Goal: Task Accomplishment & Management: Complete application form

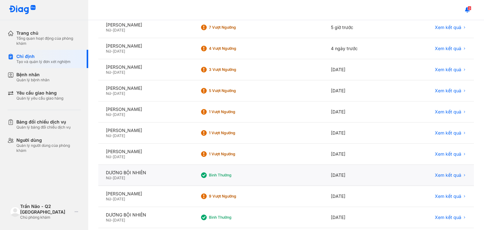
scroll to position [119, 0]
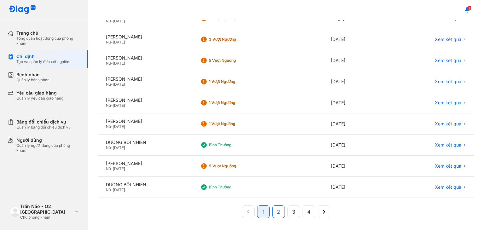
click at [277, 210] on span "2" at bounding box center [278, 212] width 3 height 8
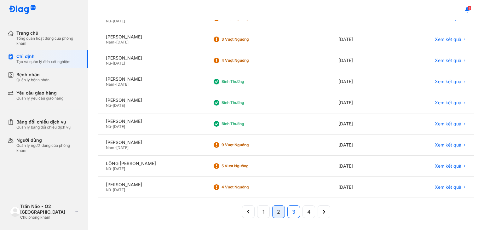
click at [292, 212] on span "3" at bounding box center [293, 212] width 3 height 8
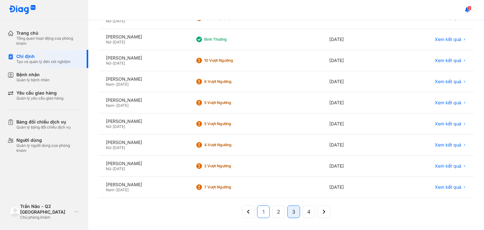
click at [263, 212] on span "1" at bounding box center [264, 212] width 2 height 8
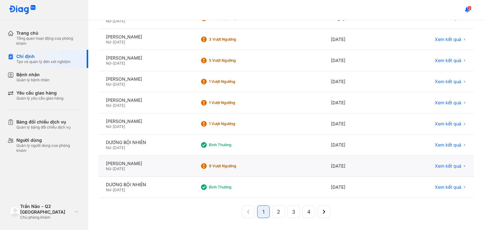
scroll to position [0, 0]
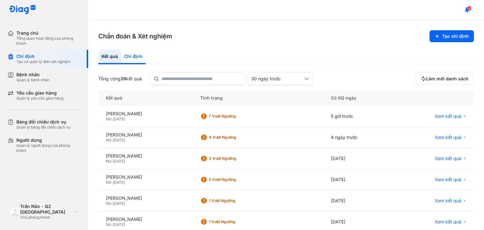
click at [129, 55] on div "Chỉ định" at bounding box center [133, 57] width 25 height 14
click at [129, 58] on div "Chỉ định" at bounding box center [133, 57] width 25 height 14
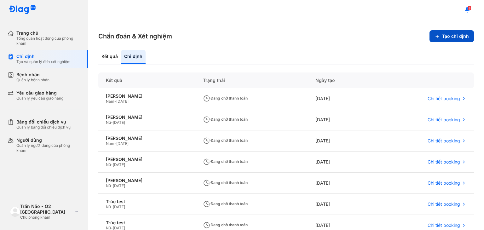
click at [454, 33] on button "Tạo chỉ định" at bounding box center [452, 36] width 44 height 12
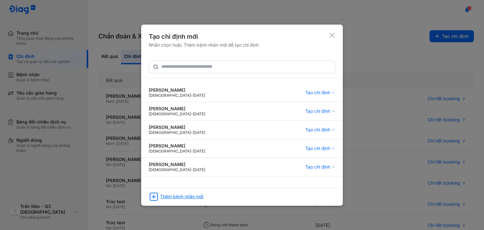
click at [161, 195] on div "Thêm bệnh nhân mới" at bounding box center [181, 197] width 43 height 6
